Goal: Complete application form: Complete application form

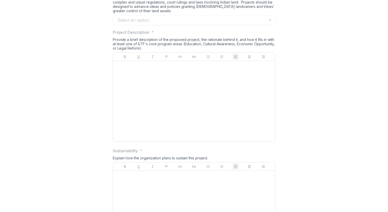
scroll to position [483, 0]
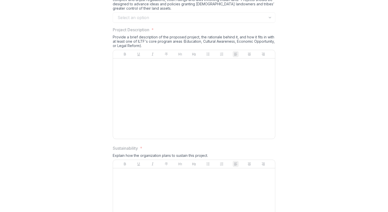
click at [136, 110] on div at bounding box center [194, 98] width 158 height 76
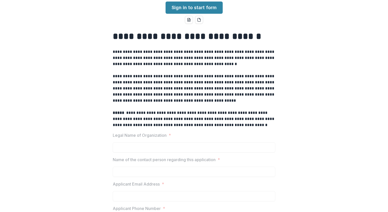
scroll to position [0, 0]
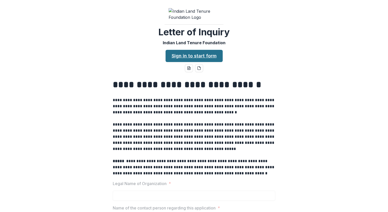
click at [188, 62] on link "Sign in to start form" at bounding box center [194, 56] width 57 height 12
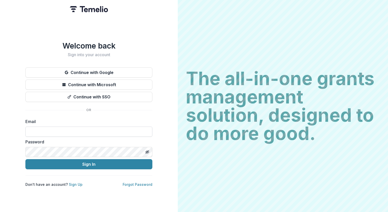
click at [61, 127] on input at bounding box center [88, 131] width 127 height 10
type input "**********"
